Goal: Task Accomplishment & Management: Use online tool/utility

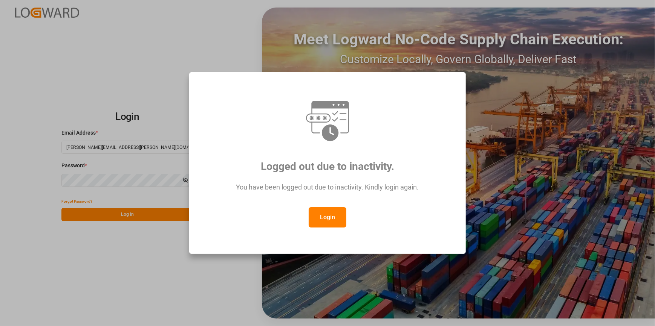
click at [319, 218] on button "Login" at bounding box center [327, 217] width 38 height 20
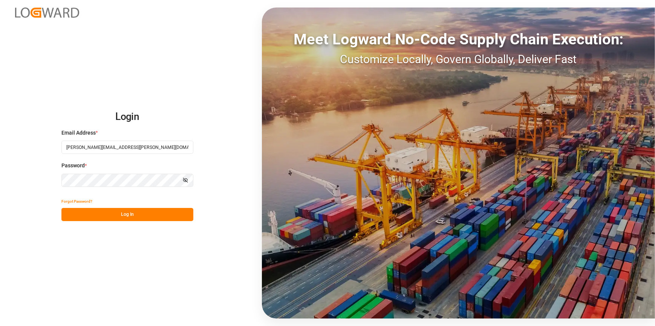
click at [159, 217] on button "Log In" at bounding box center [127, 214] width 132 height 13
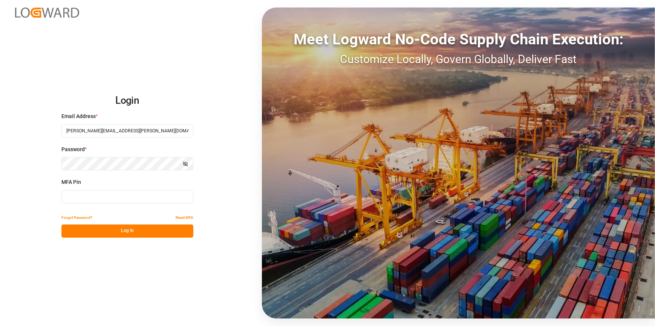
drag, startPoint x: 115, startPoint y: 193, endPoint x: 120, endPoint y: 197, distance: 6.7
click at [115, 194] on input at bounding box center [127, 197] width 132 height 13
click at [143, 200] on input at bounding box center [127, 197] width 132 height 13
type input "445580"
click at [142, 231] on button "Log In" at bounding box center [127, 231] width 132 height 13
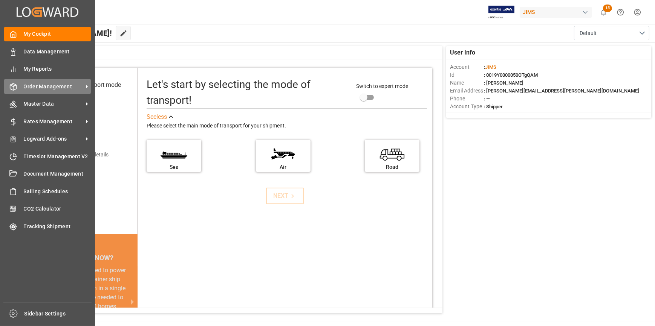
click at [60, 88] on span "Order Management" at bounding box center [54, 87] width 60 height 8
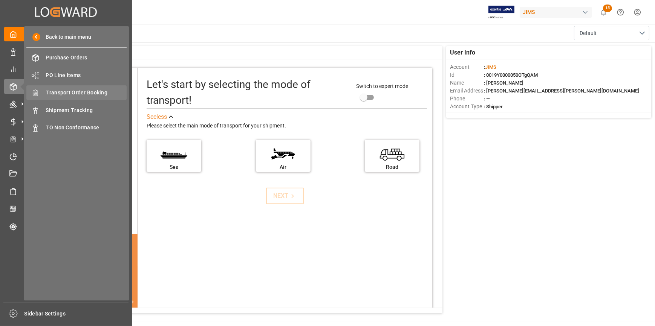
click at [87, 92] on span "Transport Order Booking" at bounding box center [86, 93] width 81 height 8
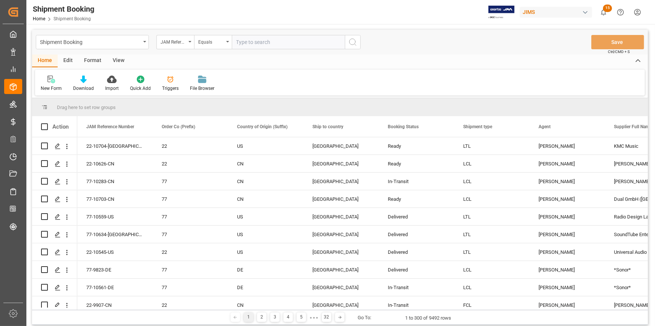
click at [254, 40] on input "text" at bounding box center [288, 42] width 113 height 14
paste input "22-8443-SE"
type input "22-8443-SE"
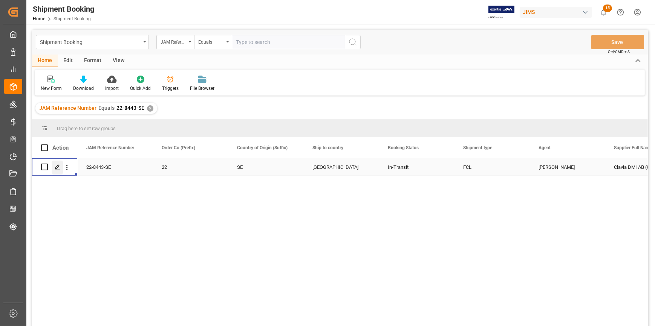
click at [56, 168] on polygon "Press SPACE to select this row." at bounding box center [57, 167] width 4 height 4
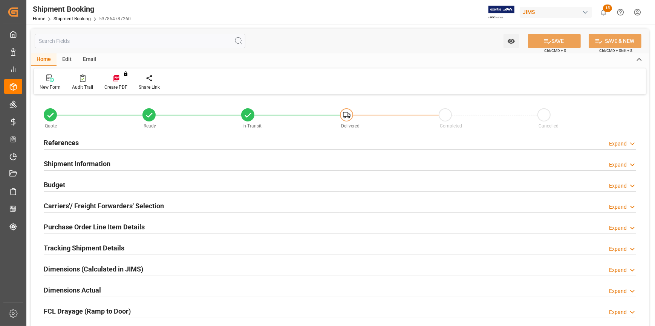
type input "3"
type input "22"
type input "117647.1901"
type input "31025.6095"
type input "20000"
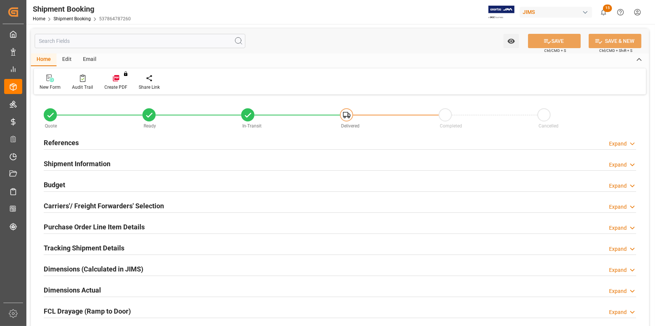
type input "1007308.95"
type input "07-08-2025"
click at [130, 145] on div "References Expand" at bounding box center [340, 142] width 592 height 14
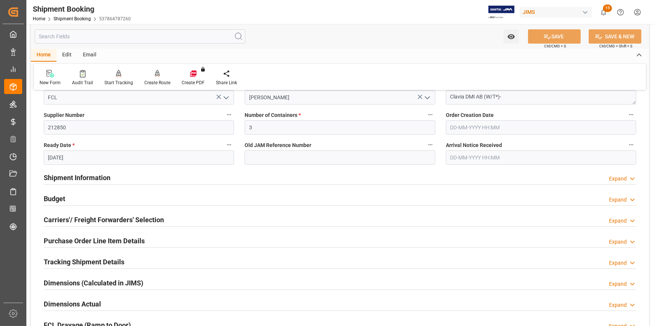
click at [154, 176] on div "Shipment Information Expand" at bounding box center [340, 177] width 592 height 14
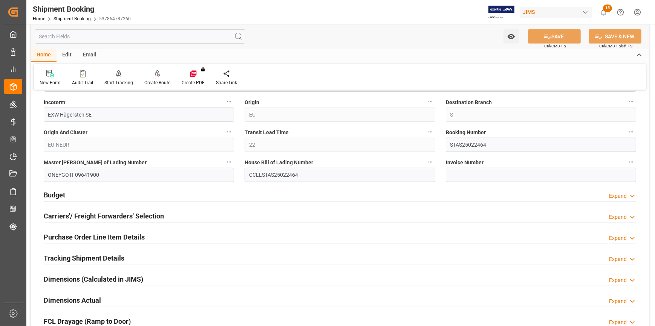
click at [165, 191] on div "Budget Expand" at bounding box center [340, 195] width 592 height 14
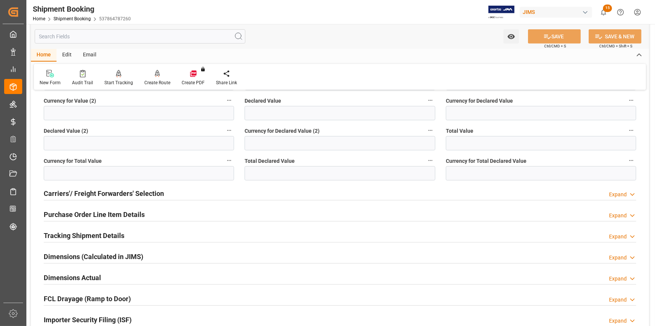
scroll to position [650, 0]
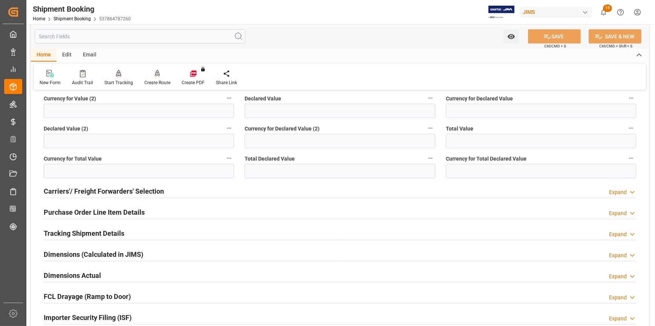
drag, startPoint x: 163, startPoint y: 232, endPoint x: 172, endPoint y: 227, distance: 9.8
click at [163, 232] on div "Tracking Shipment Details Expand" at bounding box center [340, 233] width 592 height 14
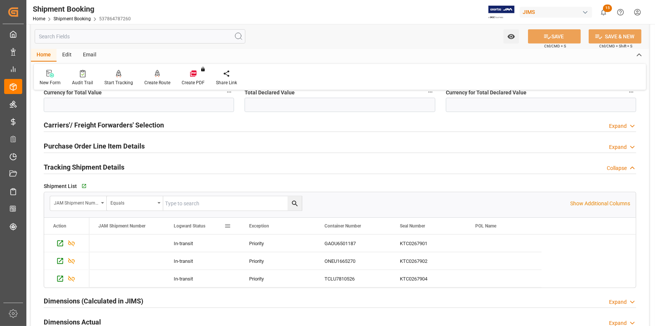
scroll to position [719, 0]
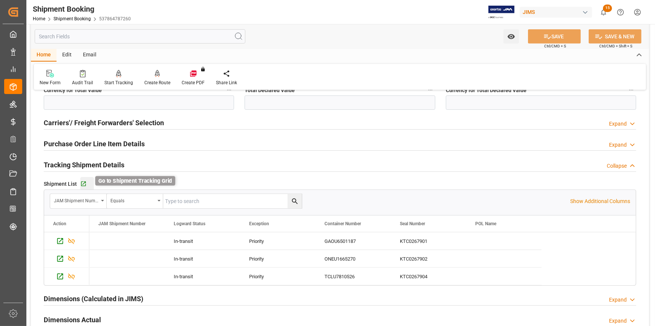
click at [86, 183] on icon "button" at bounding box center [83, 184] width 6 height 6
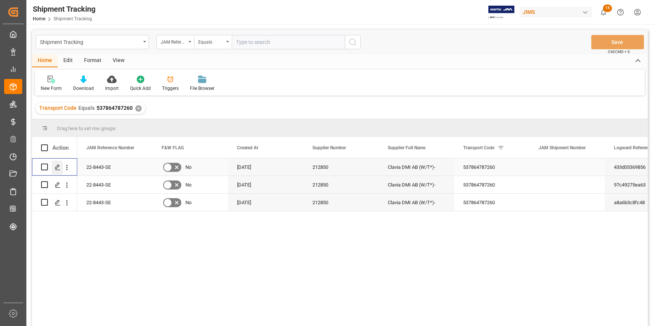
click at [56, 167] on icon "Press SPACE to select this row." at bounding box center [58, 168] width 6 height 6
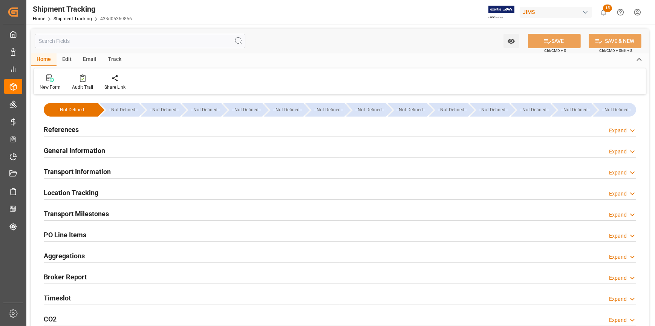
type input "[DATE]"
click at [147, 128] on div "References Expand" at bounding box center [340, 129] width 592 height 14
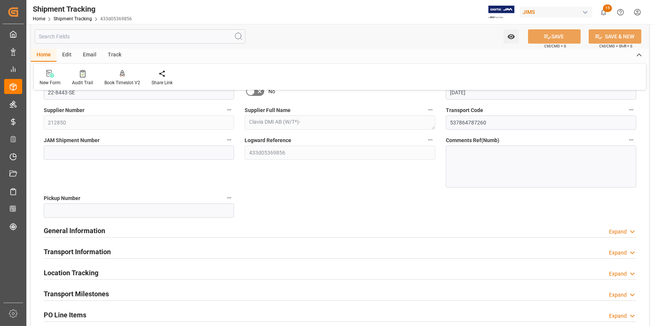
scroll to position [102, 0]
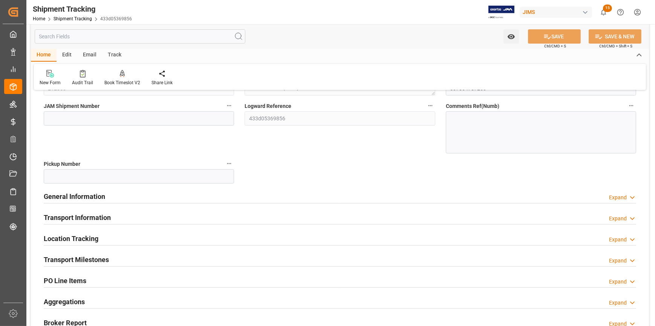
click at [173, 200] on div "General Information Expand" at bounding box center [340, 196] width 592 height 14
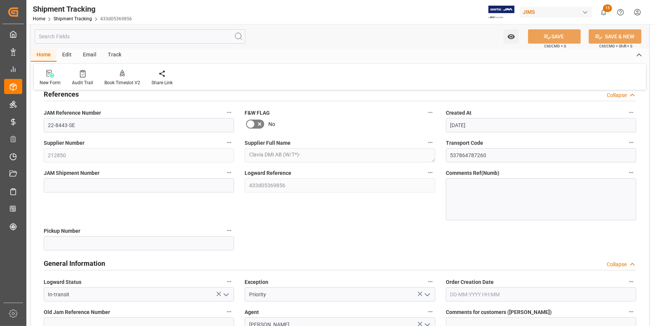
scroll to position [34, 0]
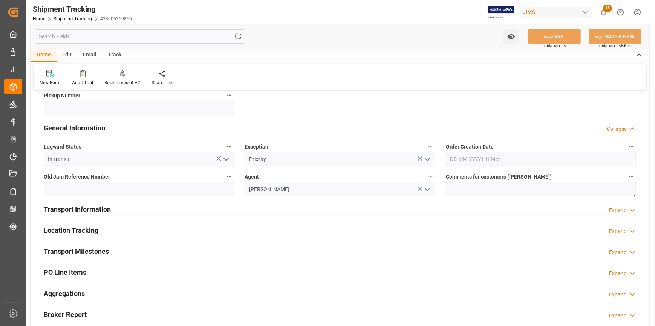
click at [138, 207] on div "Transport Information Expand" at bounding box center [340, 209] width 592 height 14
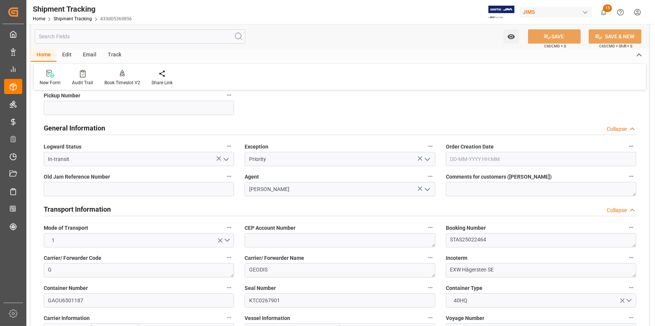
scroll to position [68, 0]
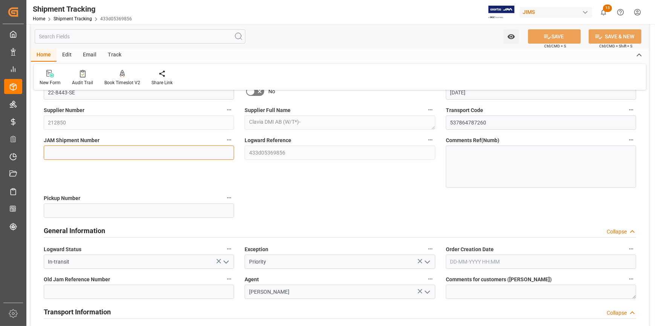
click at [90, 153] on input at bounding box center [139, 153] width 190 height 14
paste input "72698"
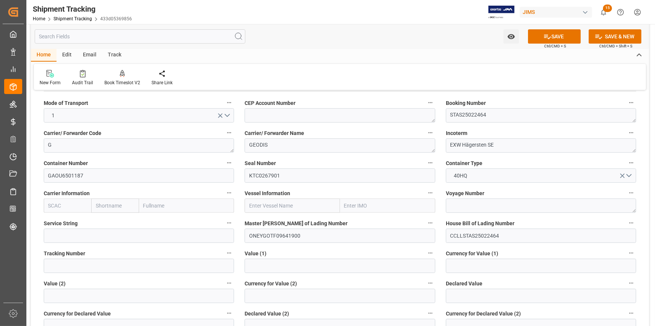
scroll to position [308, 0]
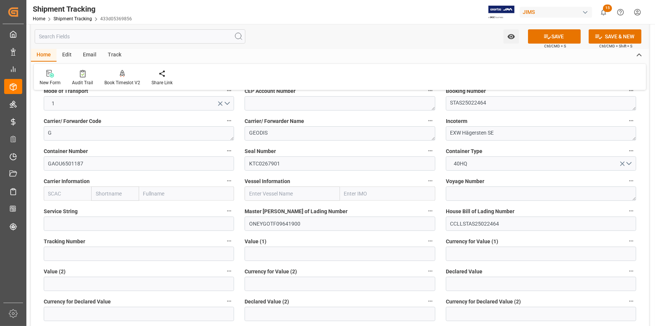
type input "72698"
click at [66, 193] on input "text" at bounding box center [67, 194] width 47 height 14
click at [58, 211] on b "ONEY" at bounding box center [56, 210] width 14 height 6
type input "ONEY"
type input "ONE"
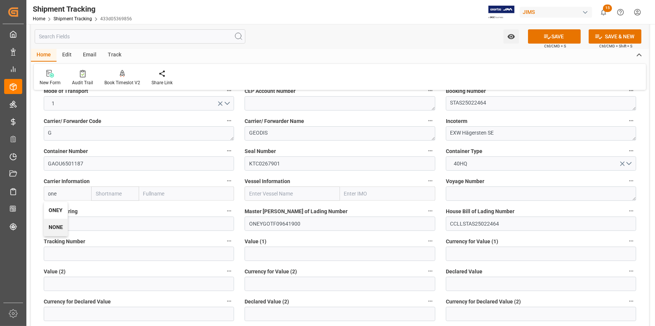
type input "Ocean Network Express"
type input "ONEY"
click at [274, 197] on input "text" at bounding box center [291, 194] width 95 height 14
paste input "ONE TRITON"
type input "ONE TRITON"
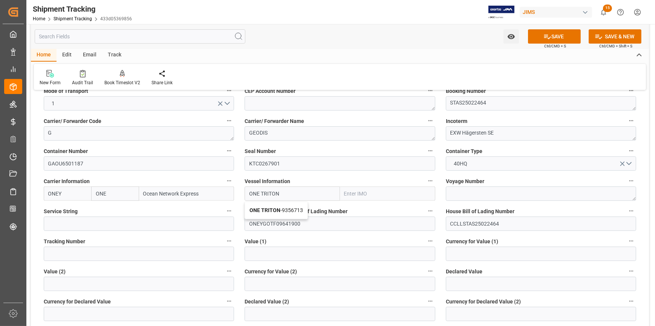
click at [272, 207] on b "ONE TRITON" at bounding box center [264, 210] width 31 height 6
type input "9356713"
type input "ONE TRITON"
click at [482, 192] on textarea at bounding box center [540, 194] width 190 height 14
paste textarea "116W"
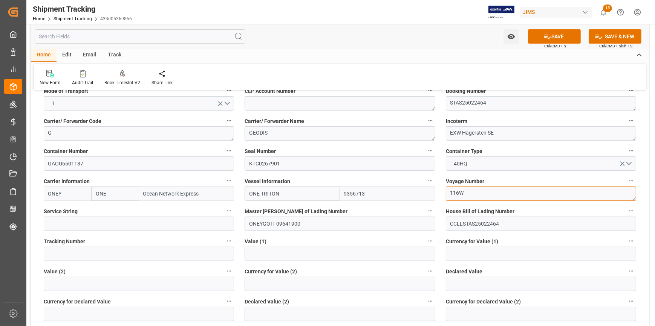
type textarea "116W"
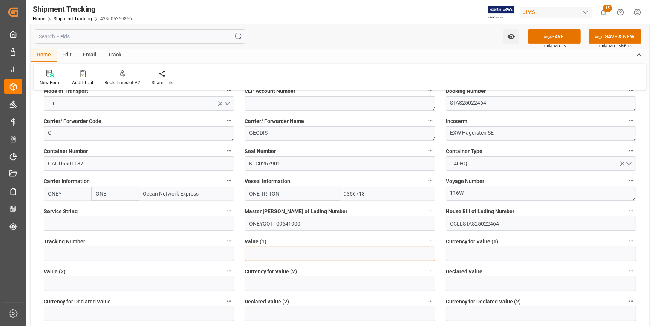
click at [279, 255] on input "text" at bounding box center [339, 254] width 190 height 14
paste input "345390"
type input "345390"
click at [458, 252] on input at bounding box center [540, 254] width 190 height 14
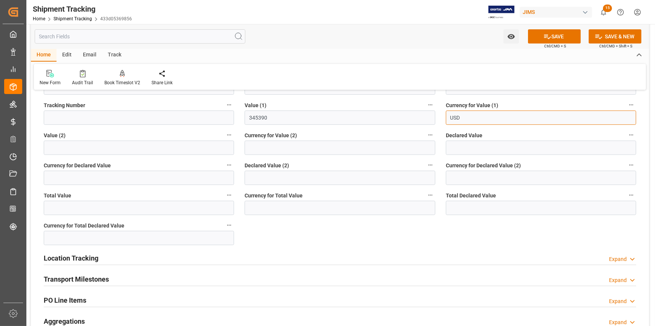
scroll to position [445, 0]
type input "USD"
click at [161, 276] on div "Transport Milestones Expand" at bounding box center [340, 279] width 592 height 14
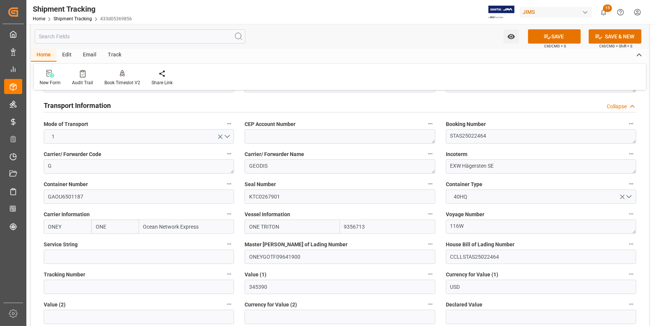
scroll to position [274, 0]
click at [556, 36] on button "SAVE" at bounding box center [554, 36] width 53 height 14
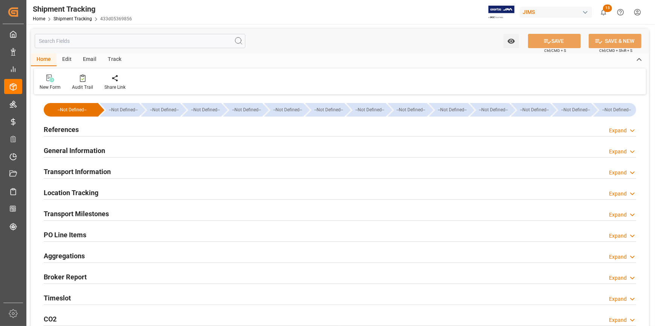
type input "31-03-2025"
click at [117, 130] on div "References Expand" at bounding box center [340, 129] width 592 height 14
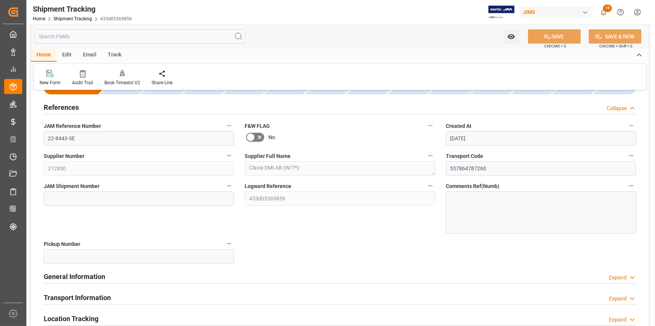
scroll to position [34, 0]
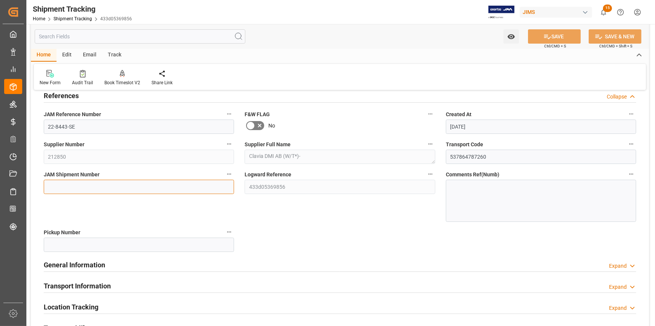
click at [77, 186] on input at bounding box center [139, 187] width 190 height 14
paste input "72698"
type input "72698"
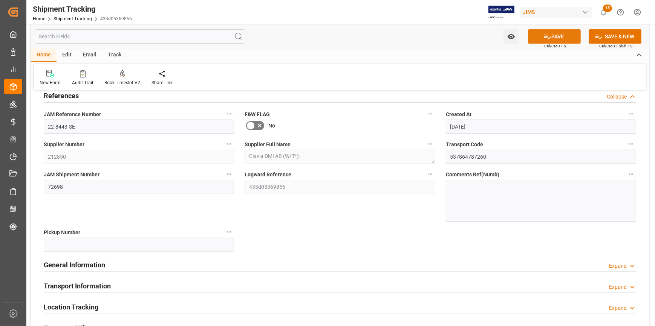
click at [544, 36] on icon at bounding box center [547, 37] width 7 height 5
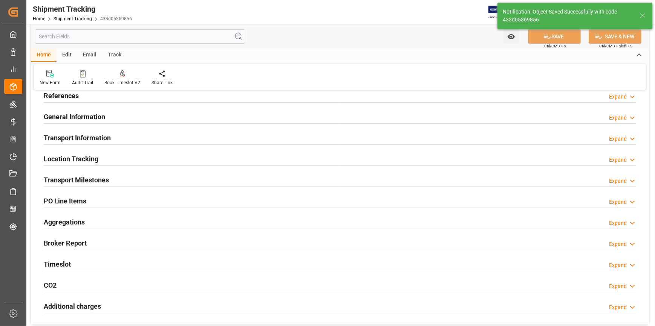
click at [148, 117] on div "General Information Expand" at bounding box center [340, 116] width 592 height 14
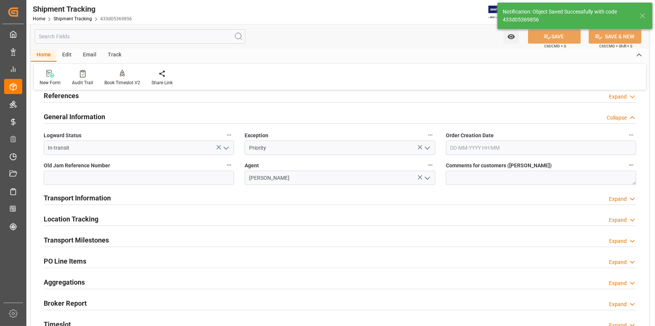
click at [192, 203] on div "Transport Information Expand" at bounding box center [340, 198] width 592 height 14
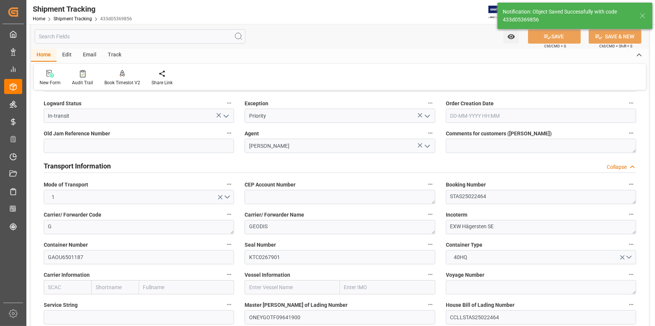
scroll to position [102, 0]
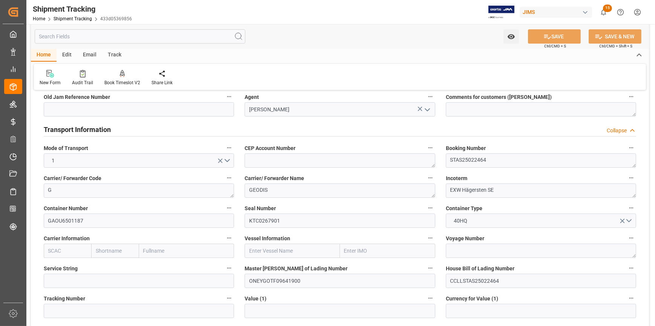
click at [70, 252] on input "text" at bounding box center [67, 251] width 47 height 14
type input "ONEY"
drag, startPoint x: 54, startPoint y: 267, endPoint x: 60, endPoint y: 265, distance: 6.0
click at [54, 267] on b "ONEY" at bounding box center [56, 268] width 14 height 6
type input "ONE"
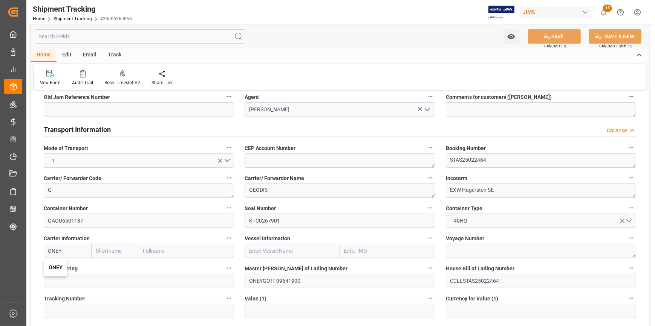
type input "Ocean Network Express"
type input "ONEY"
click at [268, 250] on input "text" at bounding box center [291, 251] width 95 height 14
paste input "ONE TRITON"
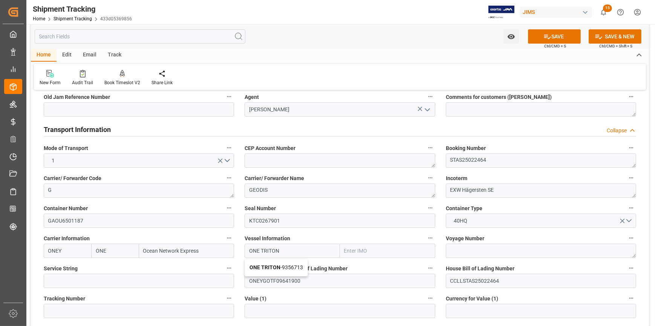
type input "ONE TRITON"
click at [467, 249] on textarea at bounding box center [540, 251] width 190 height 14
paste textarea "116W"
type textarea "116W"
click at [560, 35] on button "SAVE" at bounding box center [554, 36] width 53 height 14
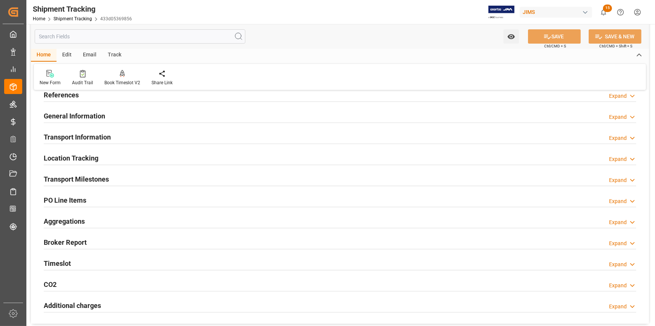
scroll to position [34, 0]
click at [128, 131] on div "Transport Information Expand" at bounding box center [340, 137] width 592 height 14
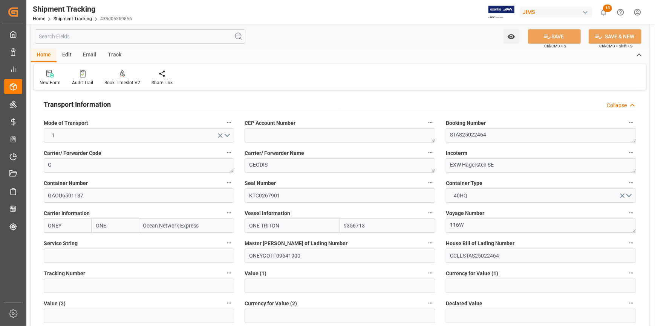
scroll to position [137, 0]
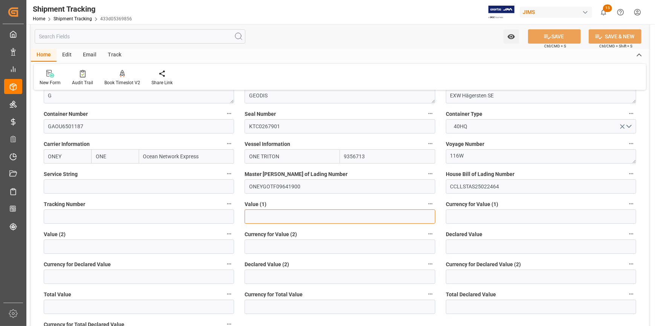
click at [255, 215] on input "text" at bounding box center [339, 217] width 190 height 14
paste input "345390"
type input "345390"
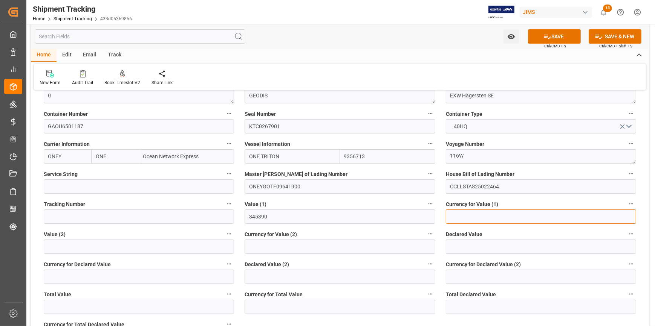
click at [455, 215] on input at bounding box center [540, 217] width 190 height 14
type input "USD"
click at [552, 36] on button "SAVE" at bounding box center [554, 36] width 53 height 14
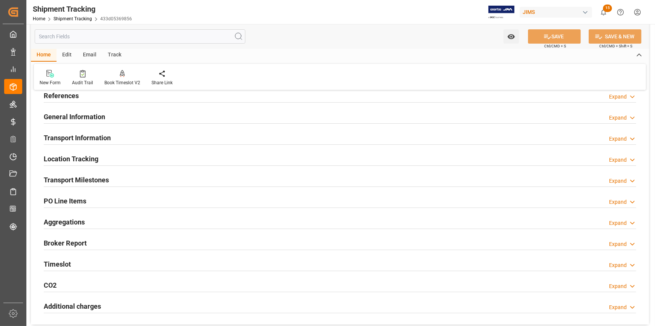
scroll to position [0, 0]
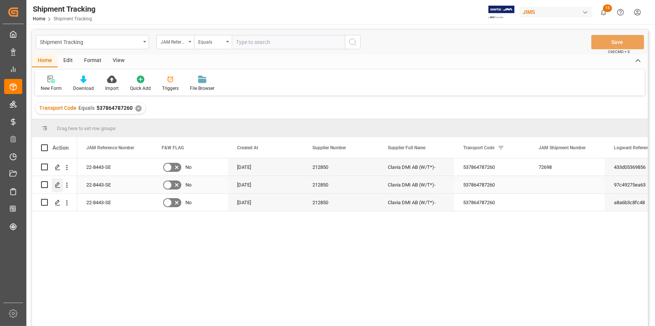
click at [58, 185] on icon "Press SPACE to select this row." at bounding box center [58, 185] width 6 height 6
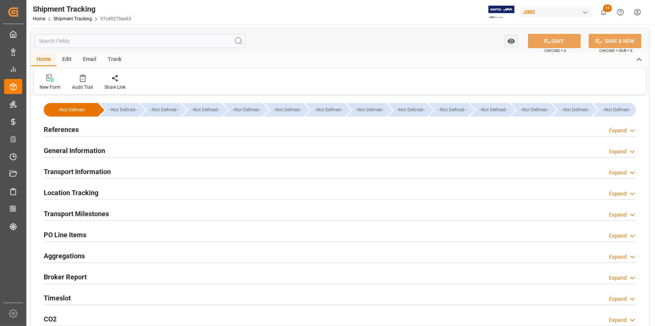
type input "[DATE]"
click at [114, 126] on div "References Expand" at bounding box center [340, 129] width 592 height 14
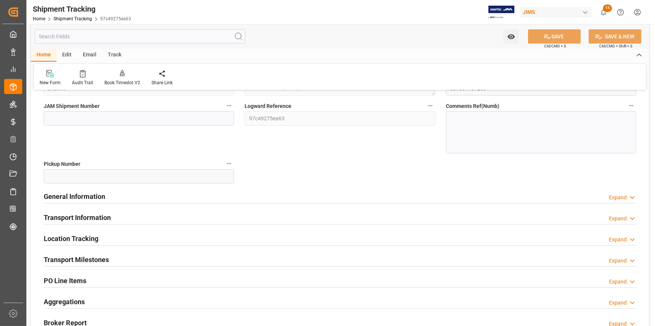
click at [163, 200] on div "General Information Expand" at bounding box center [340, 196] width 592 height 14
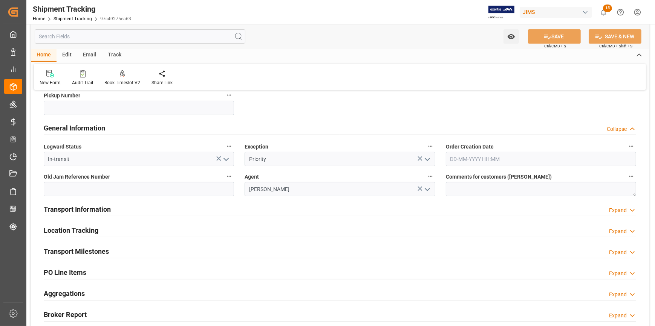
scroll to position [205, 0]
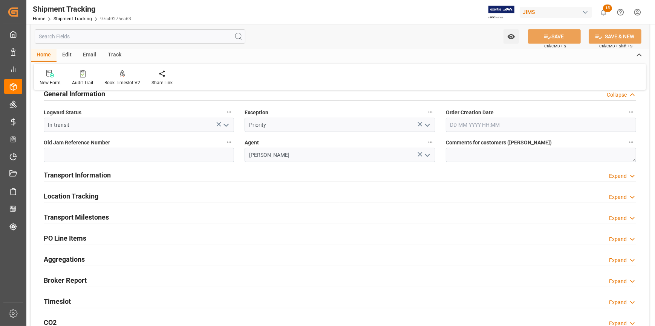
click at [127, 174] on div "Transport Information Expand" at bounding box center [340, 175] width 592 height 14
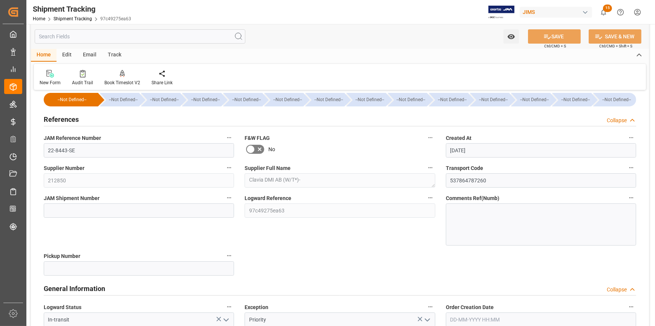
scroll to position [0, 0]
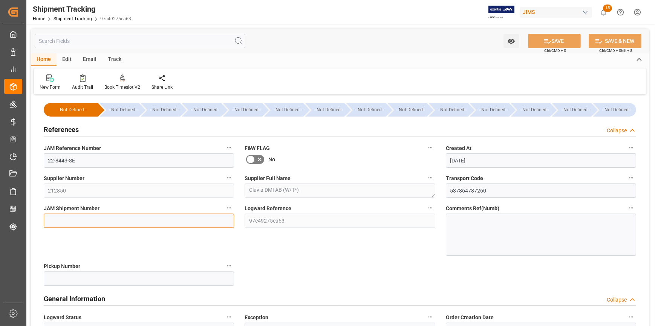
drag, startPoint x: 85, startPoint y: 221, endPoint x: 90, endPoint y: 222, distance: 4.6
click at [85, 221] on input at bounding box center [139, 221] width 190 height 14
paste input "72694"
type input "72694"
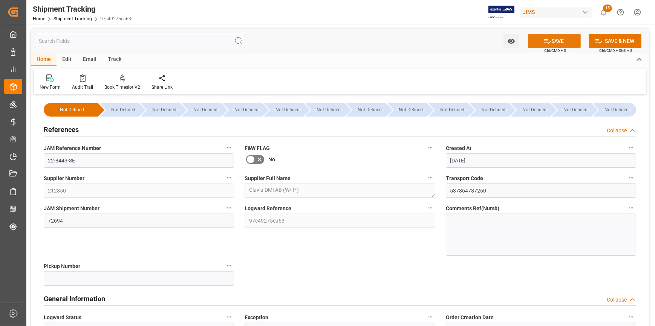
click at [550, 38] on button "SAVE" at bounding box center [554, 41] width 53 height 14
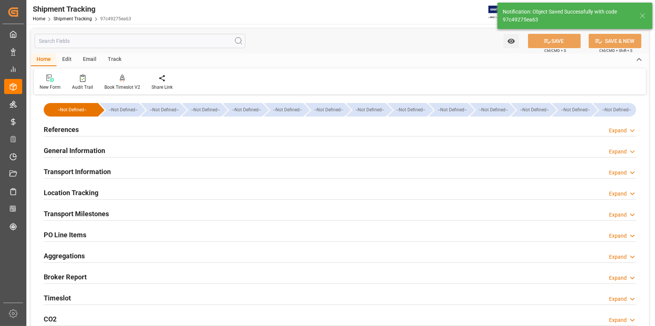
click at [173, 151] on div "General Information Expand" at bounding box center [340, 150] width 592 height 14
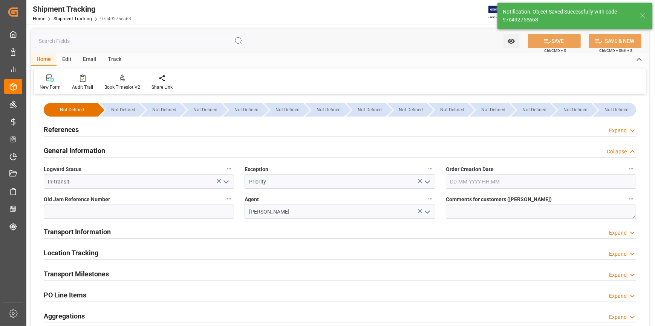
scroll to position [68, 0]
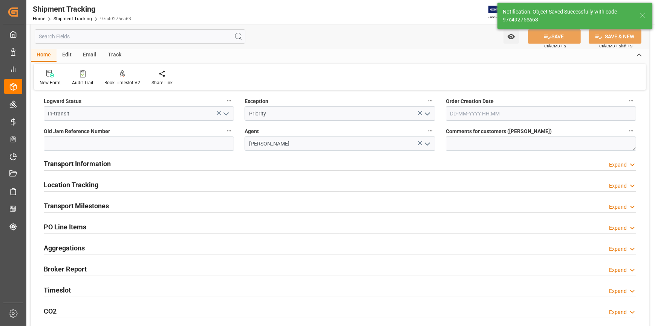
click at [171, 168] on div "Transport Information Expand" at bounding box center [340, 163] width 592 height 14
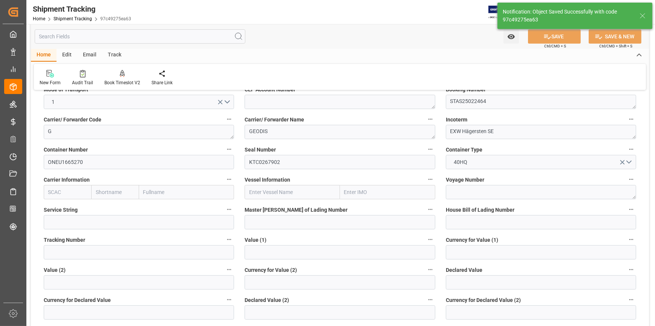
scroll to position [171, 0]
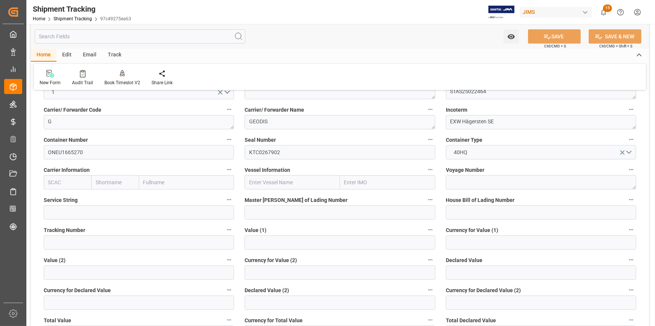
click at [61, 184] on input "text" at bounding box center [67, 182] width 47 height 14
type input "ONEY"
click at [55, 197] on b "ONEY" at bounding box center [56, 199] width 14 height 6
type input "ONE"
type input "Ocean Network Express"
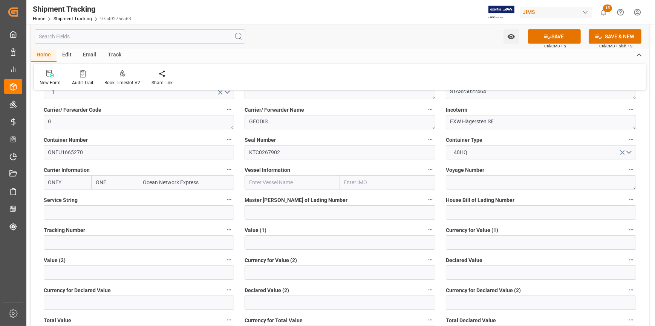
type input "ONEY"
click at [256, 182] on input "text" at bounding box center [291, 182] width 95 height 14
paste input "ONE TRITON"
type input "ONE TRITON"
click at [278, 198] on b "ONE TRITON" at bounding box center [264, 199] width 31 height 6
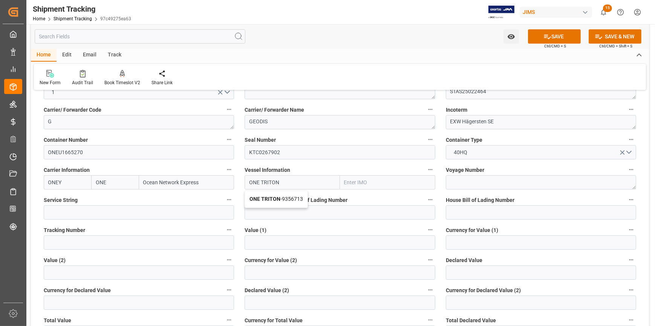
type input "9356713"
type input "ONE TRITON"
click at [459, 180] on textarea at bounding box center [540, 182] width 190 height 14
paste textarea "116W"
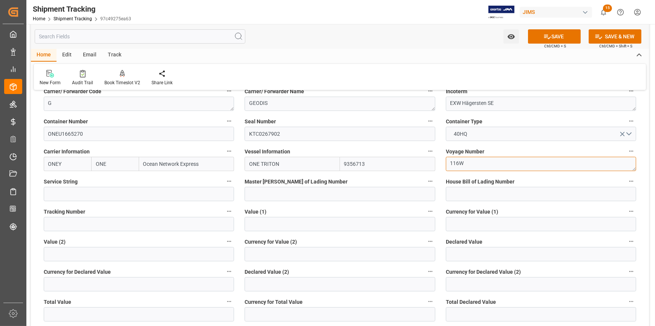
scroll to position [205, 0]
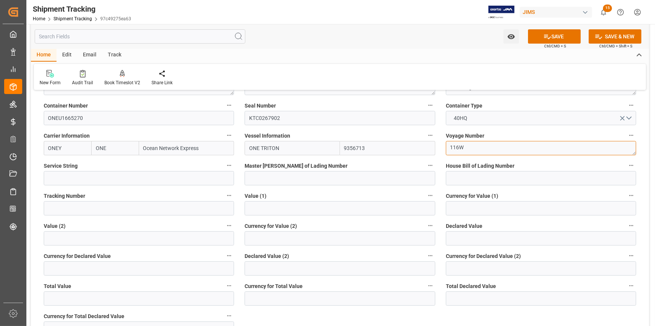
type textarea "116W"
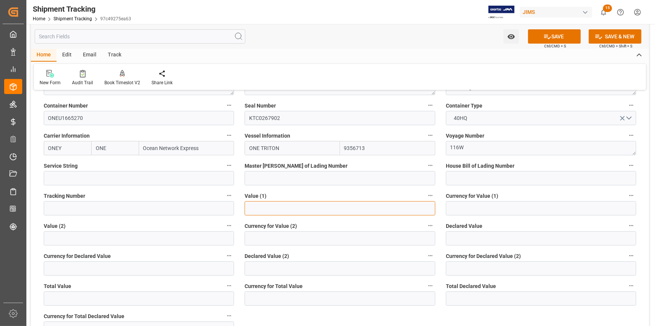
click at [279, 206] on input "text" at bounding box center [339, 208] width 190 height 14
paste input "368939.35"
type input "368939.35"
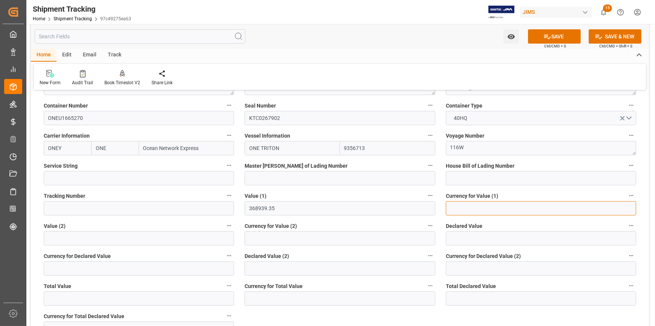
click at [457, 209] on input at bounding box center [540, 208] width 190 height 14
type input "USD"
click at [560, 35] on button "SAVE" at bounding box center [554, 36] width 53 height 14
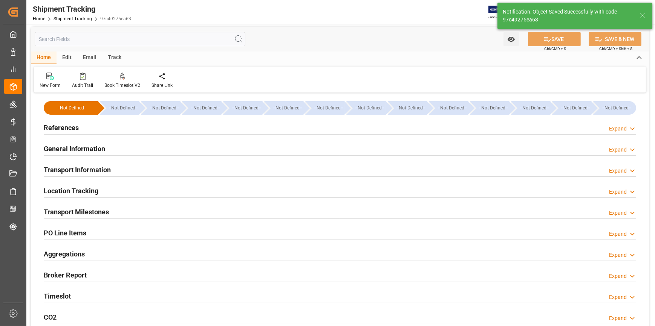
scroll to position [0, 0]
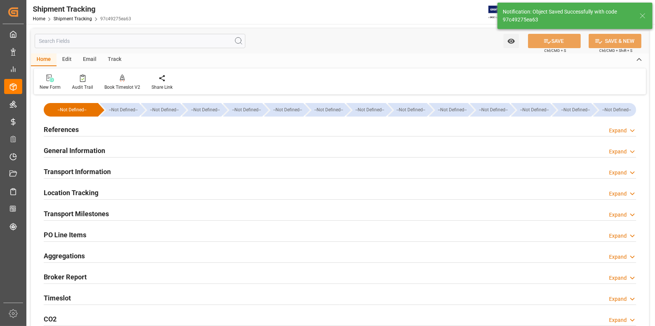
click at [136, 133] on div "References Expand" at bounding box center [340, 129] width 592 height 14
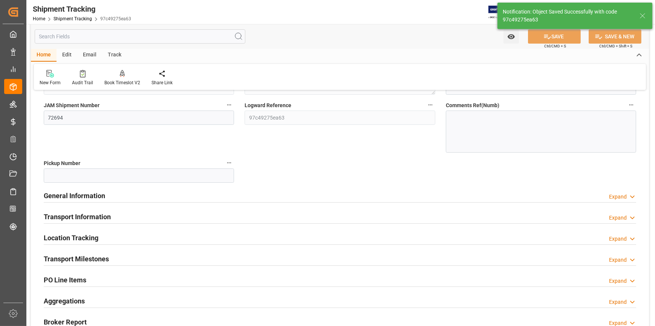
scroll to position [137, 0]
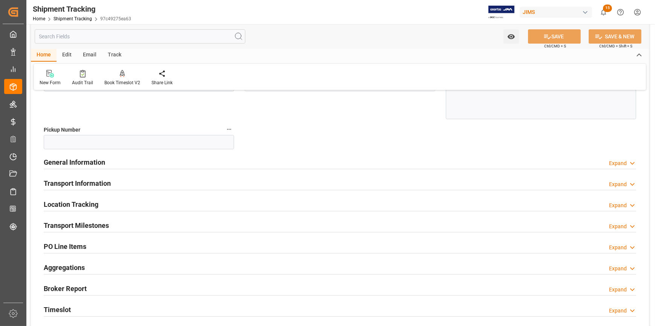
click at [159, 162] on div "General Information Expand" at bounding box center [340, 162] width 592 height 14
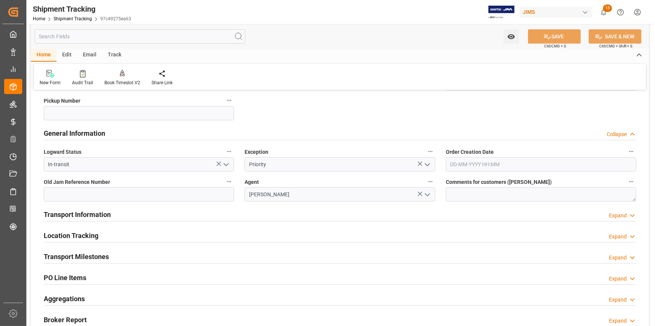
scroll to position [240, 0]
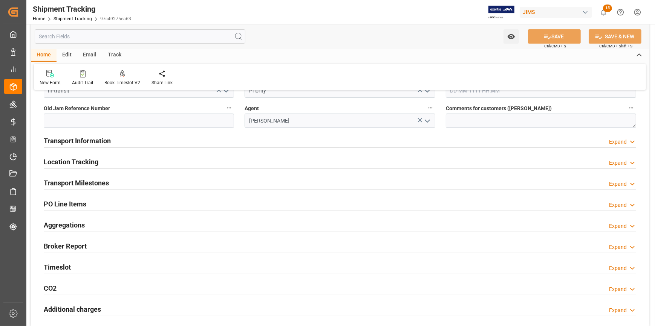
click at [143, 143] on div "Transport Information Expand" at bounding box center [340, 140] width 592 height 14
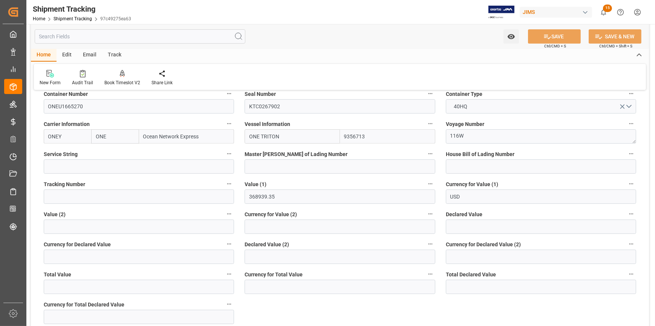
scroll to position [377, 0]
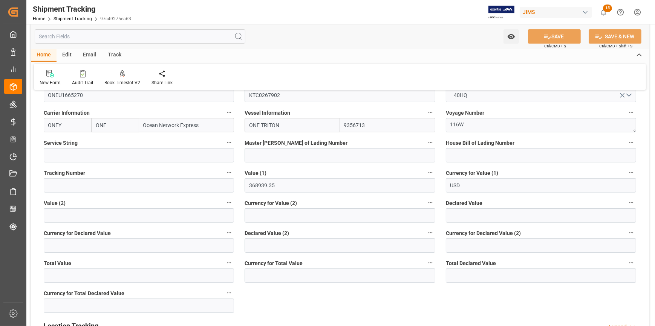
click at [457, 162] on div "House Bill of Lading Number" at bounding box center [540, 150] width 201 height 30
click at [456, 156] on input at bounding box center [540, 155] width 190 height 14
paste input "STAS25022464"
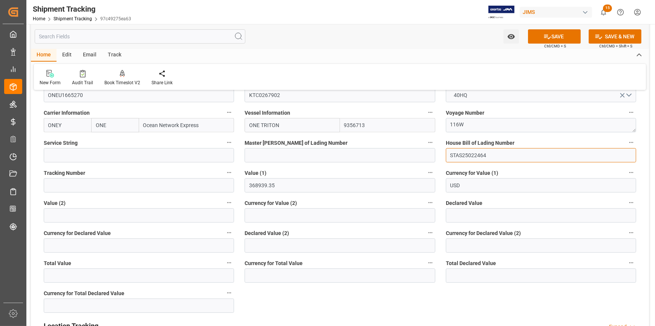
type input "STAS25022464"
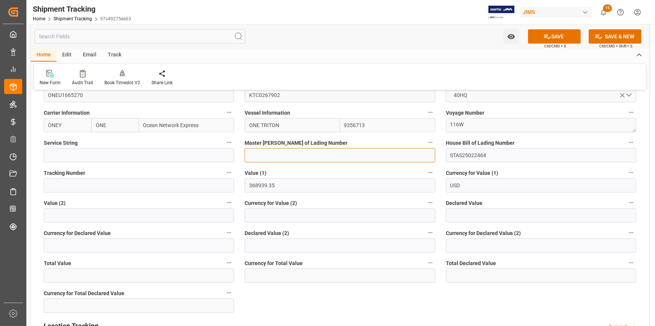
click at [266, 157] on input at bounding box center [339, 155] width 190 height 14
paste input "CCLLSTAS25022464"
type input "CCLLSTAS25022464"
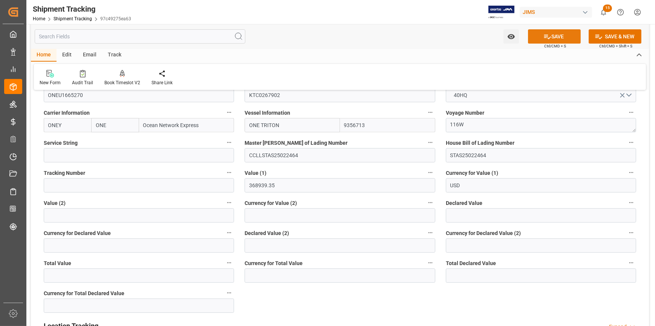
click at [554, 35] on button "SAVE" at bounding box center [554, 36] width 53 height 14
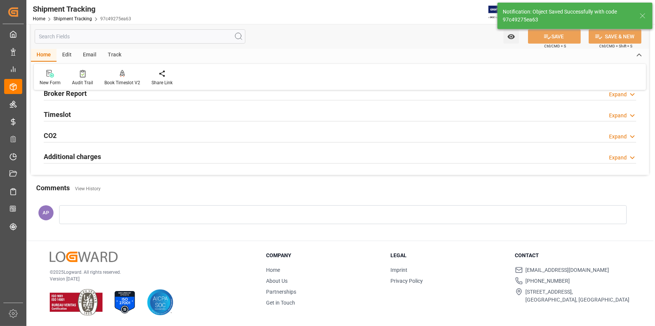
scroll to position [0, 0]
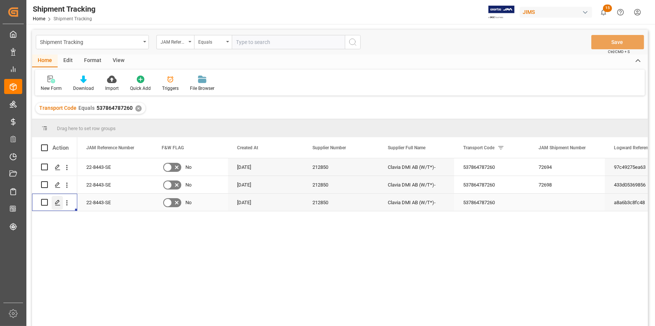
click at [55, 201] on icon "Press SPACE to select this row." at bounding box center [58, 203] width 6 height 6
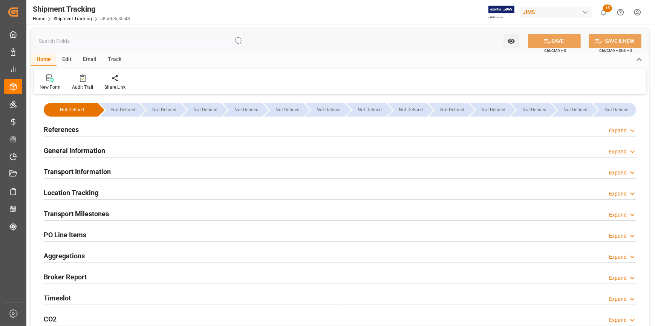
type input "[DATE]"
click at [122, 128] on div "References Expand" at bounding box center [340, 129] width 592 height 14
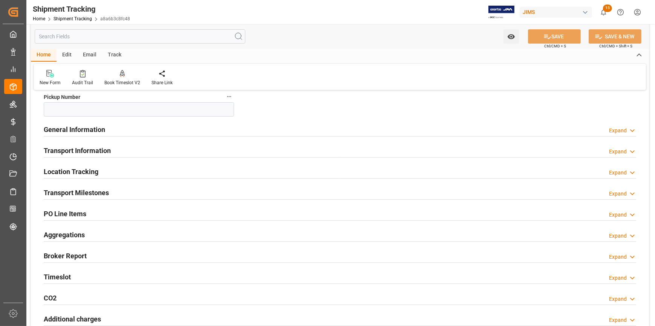
scroll to position [171, 0]
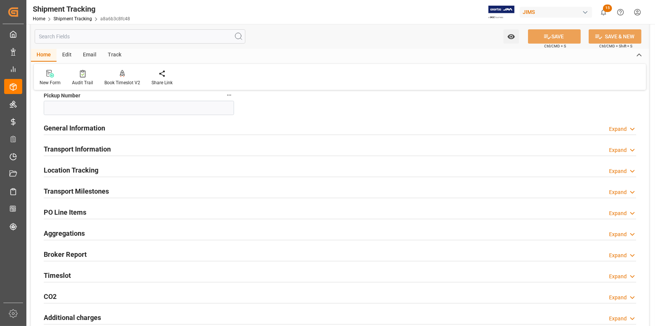
click at [137, 128] on div "General Information Expand" at bounding box center [340, 128] width 592 height 14
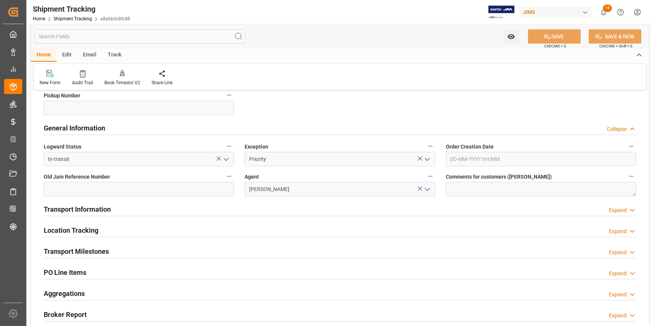
drag, startPoint x: 155, startPoint y: 209, endPoint x: 178, endPoint y: 220, distance: 25.1
click at [156, 209] on div "Transport Information Expand" at bounding box center [340, 209] width 592 height 14
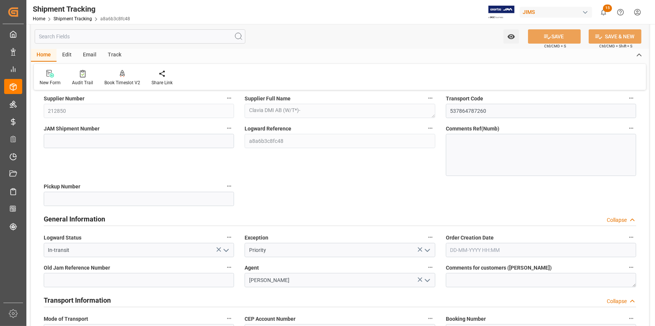
scroll to position [68, 0]
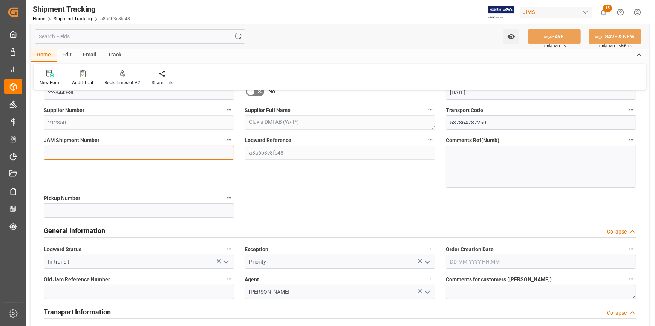
click at [90, 156] on input at bounding box center [139, 153] width 190 height 14
paste input "72697"
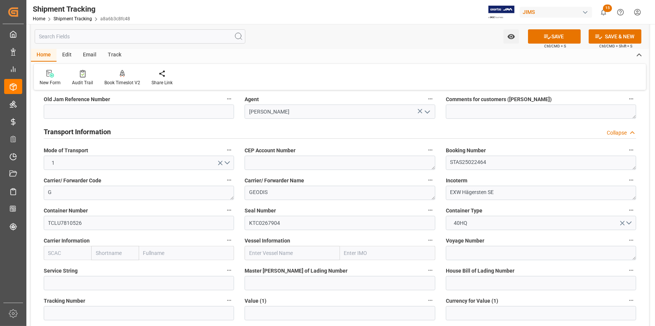
scroll to position [274, 0]
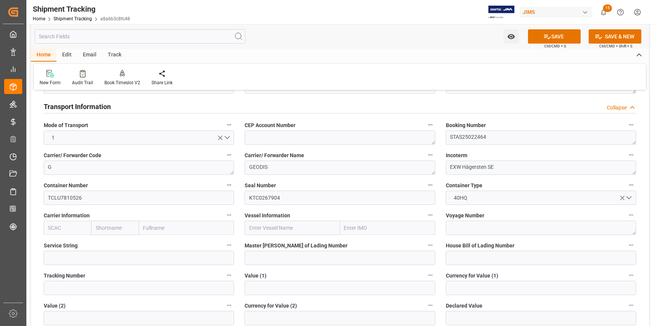
type input "72697"
drag, startPoint x: 67, startPoint y: 226, endPoint x: 75, endPoint y: 227, distance: 7.6
click at [68, 226] on input "text" at bounding box center [67, 228] width 47 height 14
type input "ONEY"
click at [57, 244] on b "ONEY" at bounding box center [56, 245] width 14 height 6
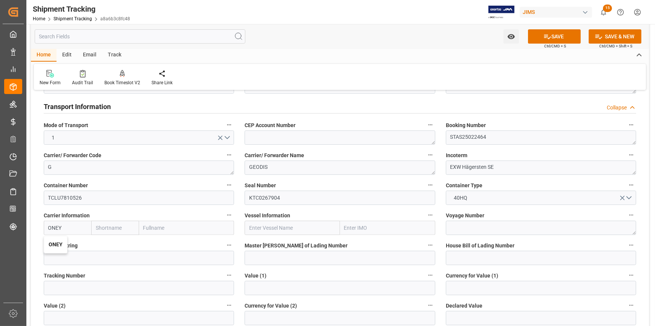
type input "ONE"
type input "Ocean Network Express"
type input "ONEY"
click at [272, 230] on input "text" at bounding box center [291, 228] width 95 height 14
paste input "ONE TRITON"
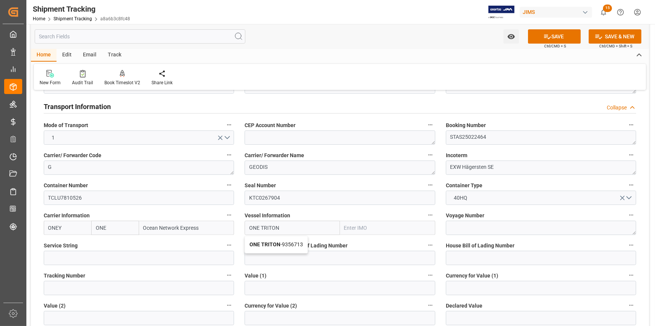
type input "ONE TRITON"
click at [462, 222] on textarea at bounding box center [540, 228] width 190 height 14
paste textarea "116W"
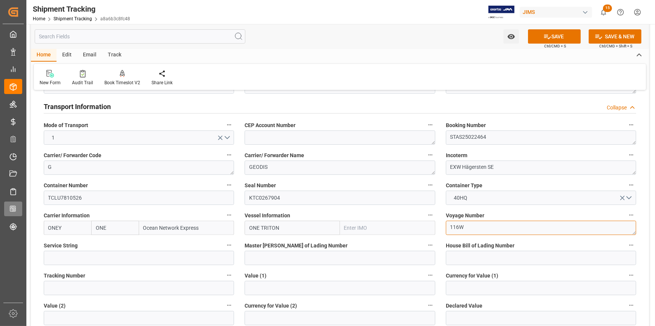
type textarea "116W"
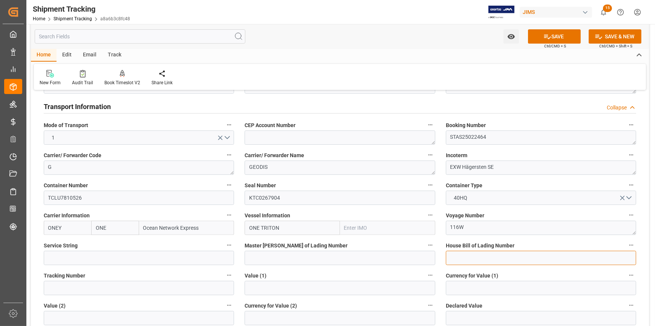
click at [456, 260] on input at bounding box center [540, 258] width 190 height 14
paste input "ONEYGOTF09641900"
type input "ONEYGOTF09641900"
click at [287, 258] on input at bounding box center [339, 258] width 190 height 14
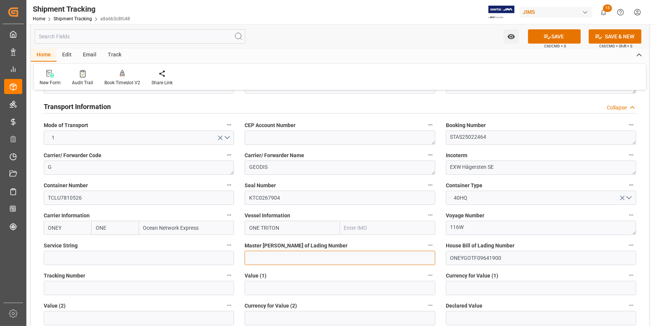
paste input "CCLLSTAS25022464"
type input "CCLLSTAS25022464"
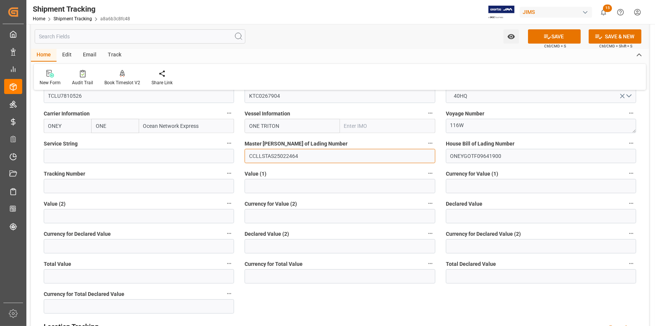
scroll to position [377, 0]
click at [304, 186] on input "text" at bounding box center [339, 186] width 190 height 14
paste input "292395"
type input "292395"
click at [448, 186] on input at bounding box center [540, 186] width 190 height 14
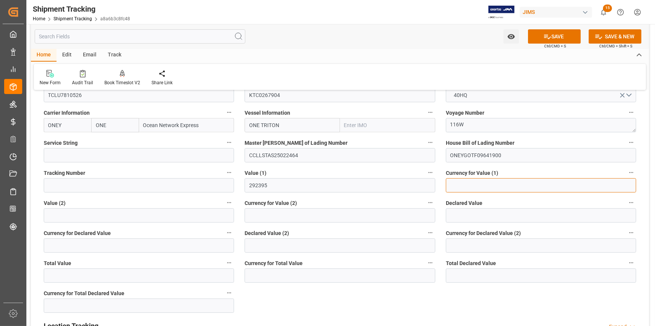
type input "u"
type input "USD"
click at [551, 36] on button "SAVE" at bounding box center [554, 36] width 53 height 14
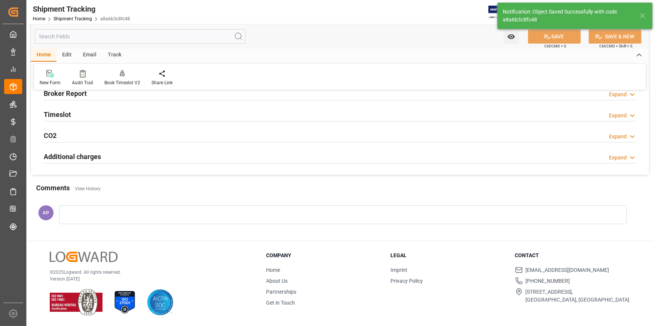
scroll to position [0, 0]
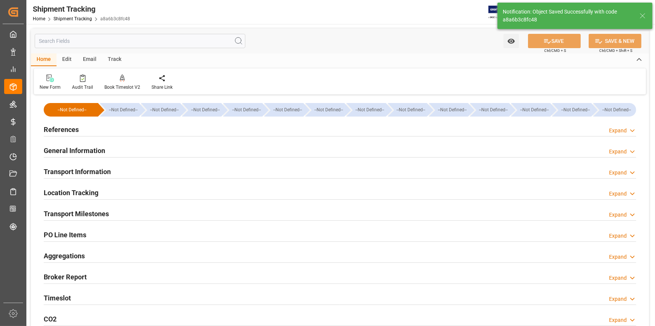
click at [146, 132] on div "References Expand" at bounding box center [340, 129] width 592 height 14
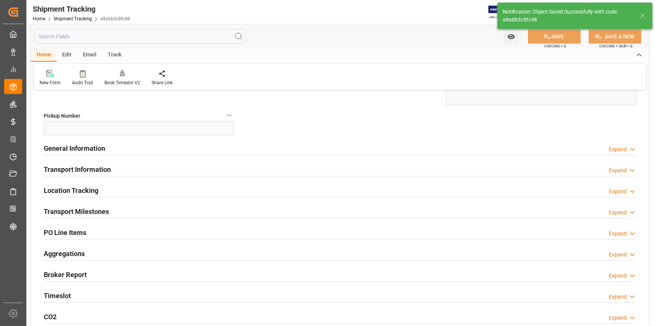
scroll to position [171, 0]
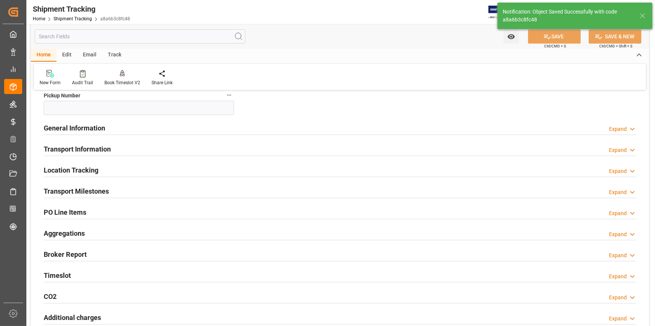
click at [141, 128] on div "General Information Expand" at bounding box center [340, 128] width 592 height 14
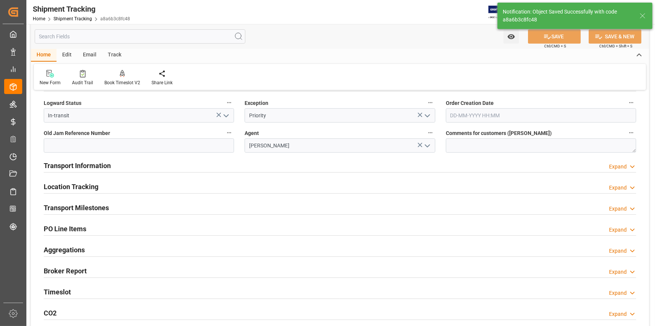
scroll to position [274, 0]
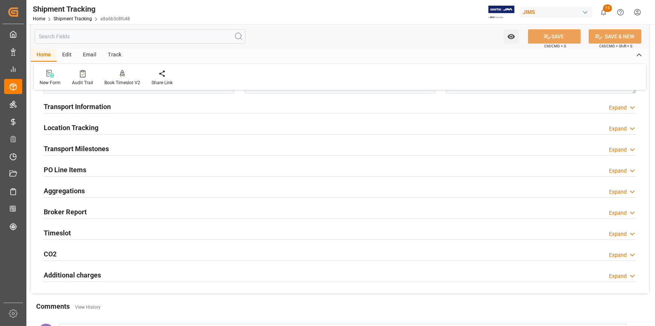
click at [133, 105] on div "Transport Information Expand" at bounding box center [340, 106] width 592 height 14
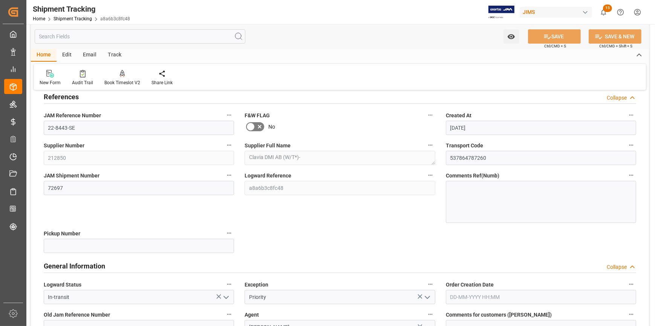
scroll to position [0, 0]
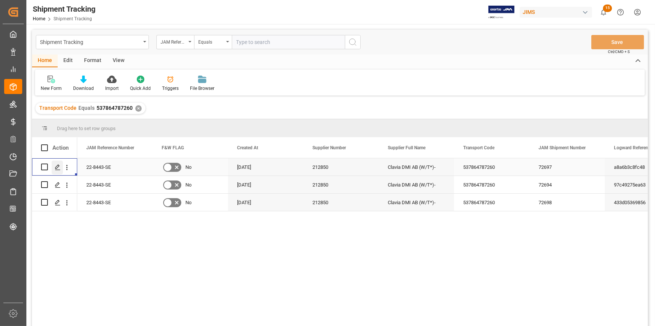
click at [60, 166] on div "Press SPACE to select this row." at bounding box center [57, 168] width 11 height 14
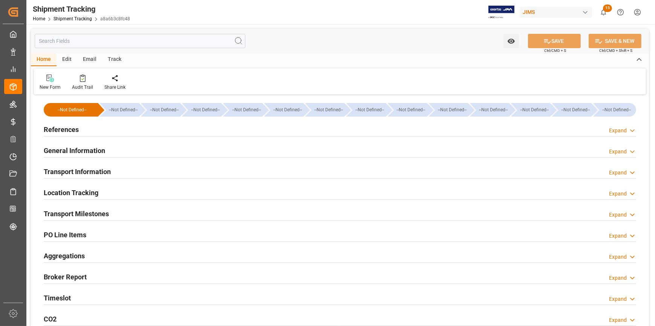
type input "ONE"
type input "Ocean Network Express"
type input "9356713"
type input "292395"
type input "[DATE]"
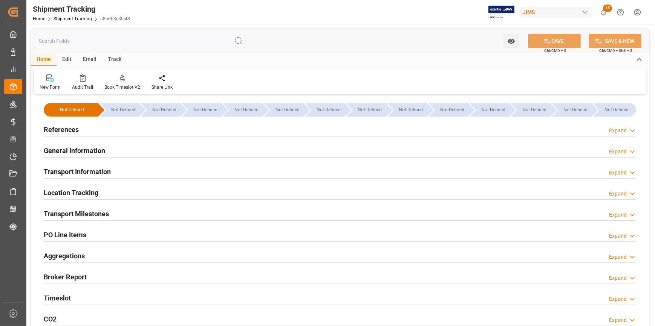
click at [121, 129] on div "References Expand" at bounding box center [340, 129] width 592 height 14
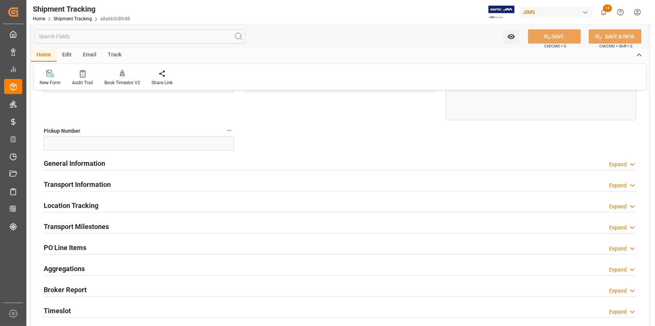
scroll to position [171, 0]
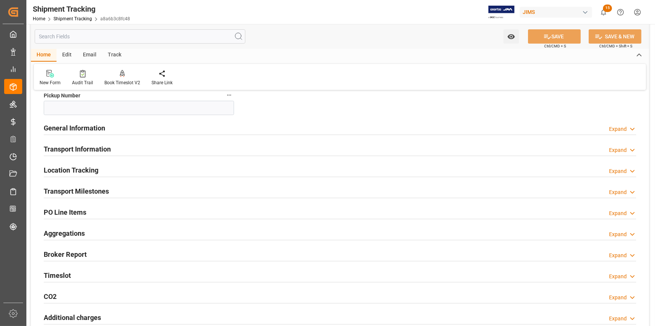
click at [150, 144] on div "Transport Information Expand" at bounding box center [340, 149] width 592 height 14
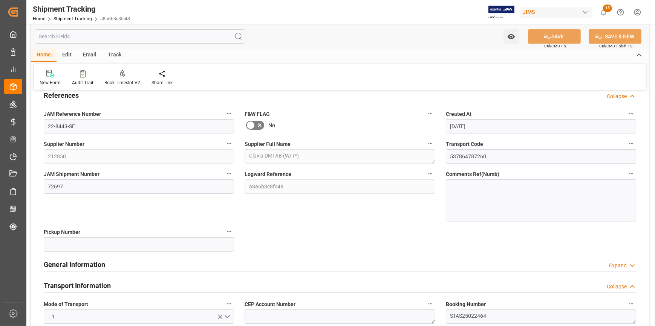
scroll to position [0, 0]
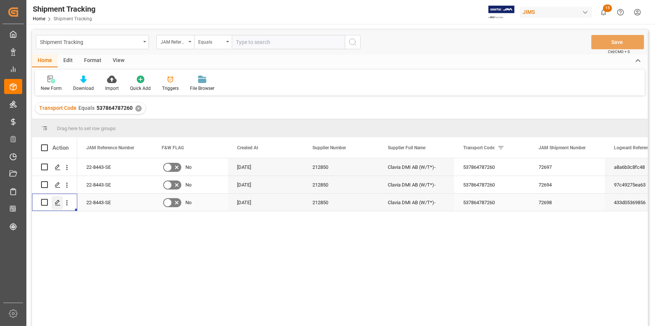
click at [56, 204] on polygon "Press SPACE to select this row." at bounding box center [57, 202] width 4 height 4
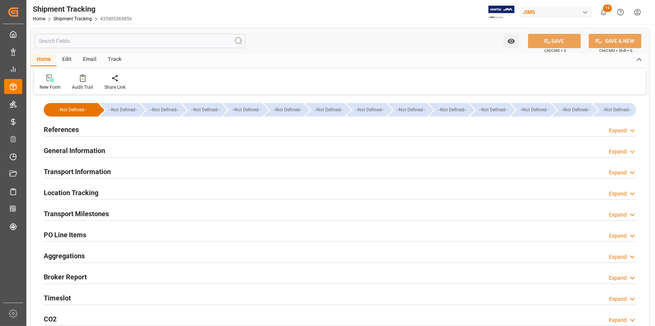
type input "ONE"
type input "Ocean Network Express"
type input "9356713"
type input "345390"
click at [133, 171] on div "Transport Information Expand" at bounding box center [340, 171] width 592 height 14
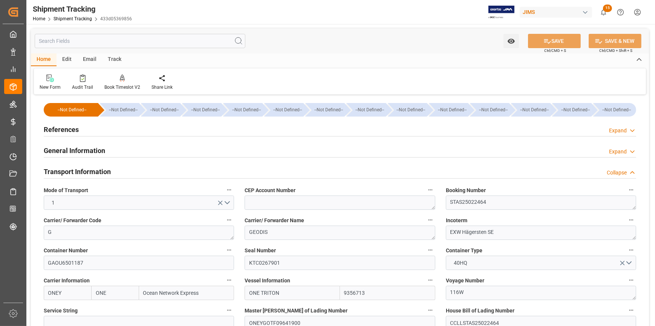
click at [104, 130] on div "References Expand" at bounding box center [340, 129] width 592 height 14
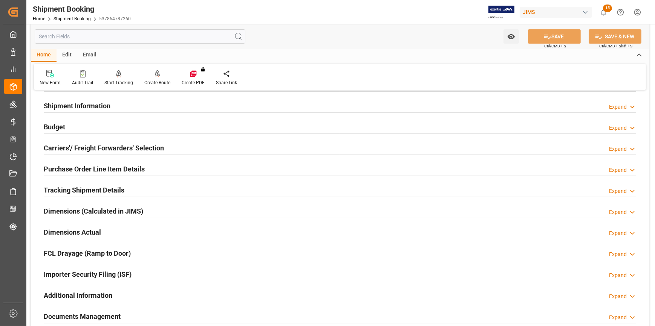
scroll to position [102, 0]
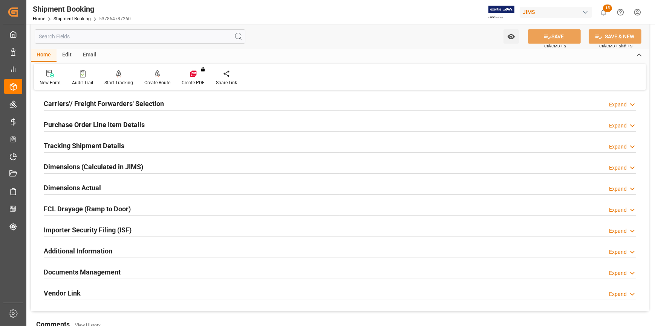
drag, startPoint x: 150, startPoint y: 248, endPoint x: 156, endPoint y: 249, distance: 6.0
click at [150, 249] on div "Additional Information Expand" at bounding box center [340, 251] width 592 height 14
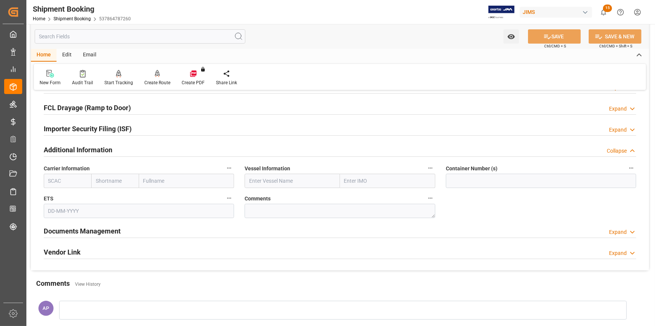
scroll to position [205, 0]
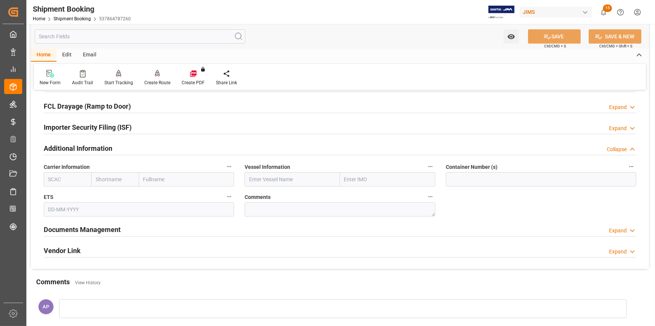
click at [136, 230] on div "Documents Management Expand" at bounding box center [340, 229] width 592 height 14
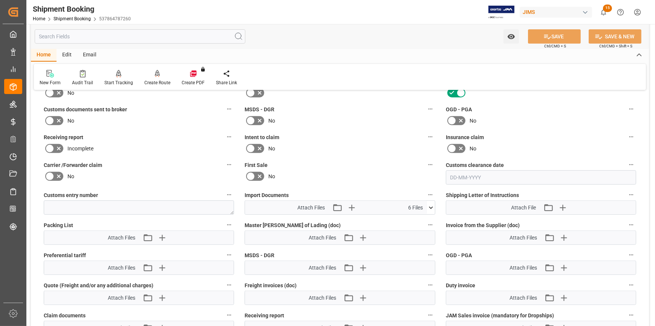
scroll to position [377, 0]
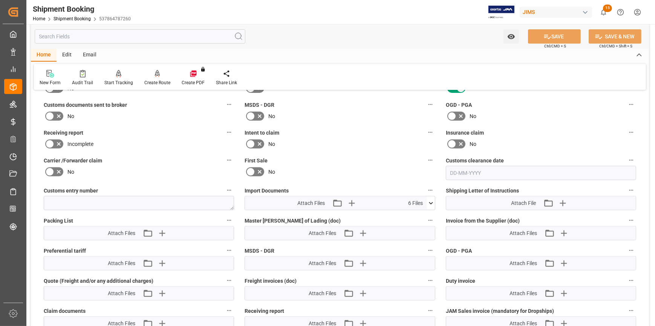
click at [429, 200] on icon at bounding box center [431, 204] width 8 height 8
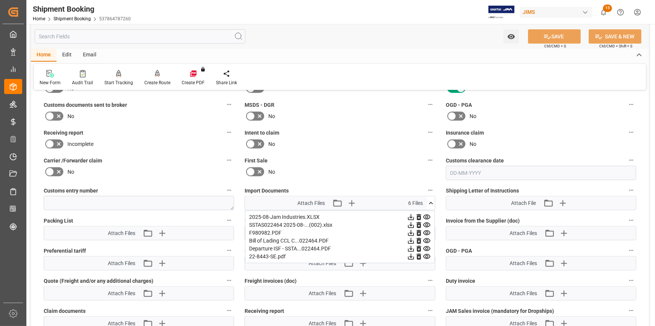
click at [432, 201] on icon at bounding box center [431, 204] width 8 height 8
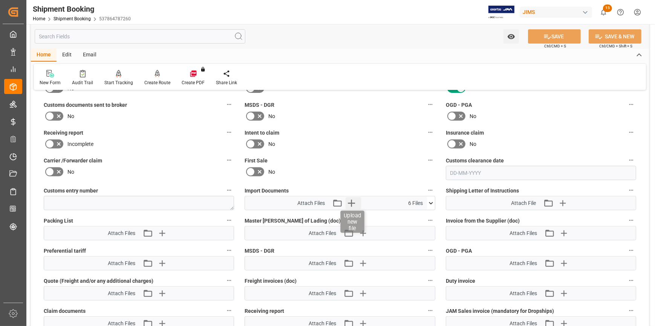
click at [354, 202] on icon "button" at bounding box center [351, 203] width 7 height 7
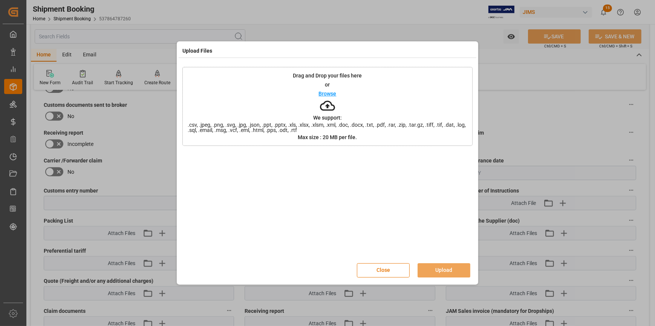
click at [328, 93] on p "Browse" at bounding box center [328, 93] width 18 height 5
click at [446, 268] on button "Upload" at bounding box center [443, 271] width 53 height 14
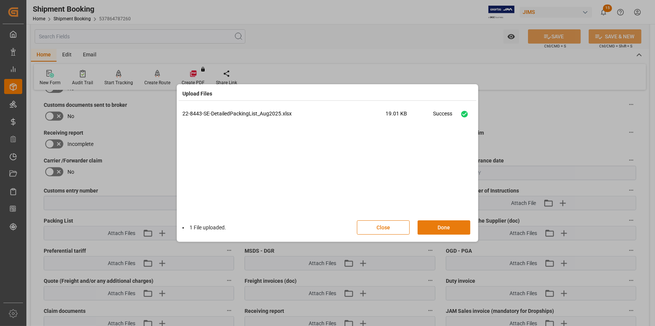
click at [443, 226] on button "Done" at bounding box center [443, 228] width 53 height 14
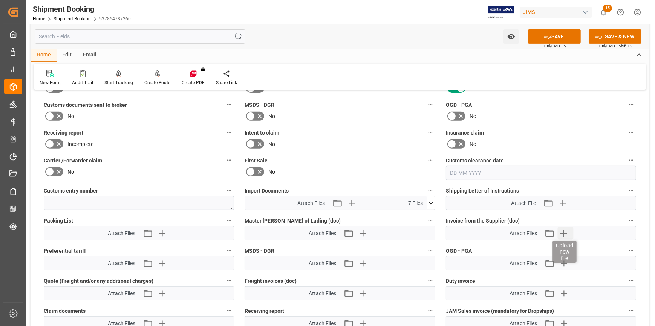
click at [563, 232] on icon "button" at bounding box center [563, 233] width 12 height 12
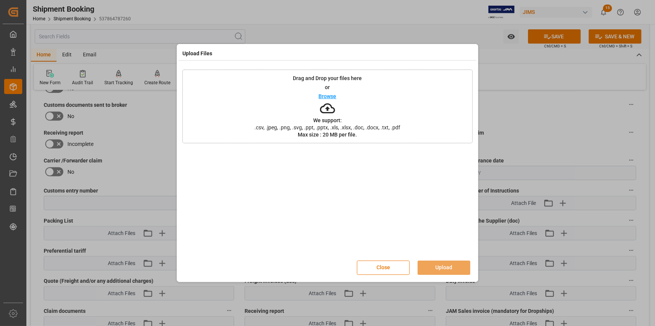
click at [331, 95] on p "Browse" at bounding box center [328, 96] width 18 height 5
click at [444, 267] on button "Upload" at bounding box center [443, 268] width 53 height 14
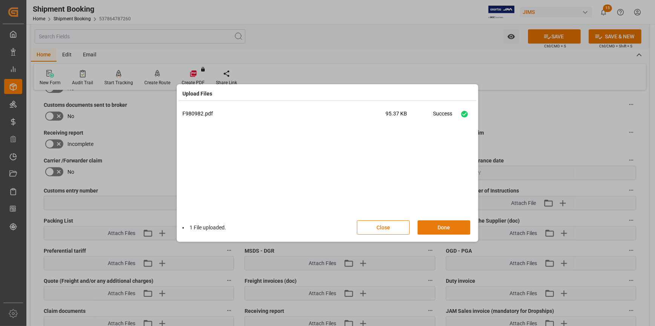
click at [444, 227] on button "Done" at bounding box center [443, 228] width 53 height 14
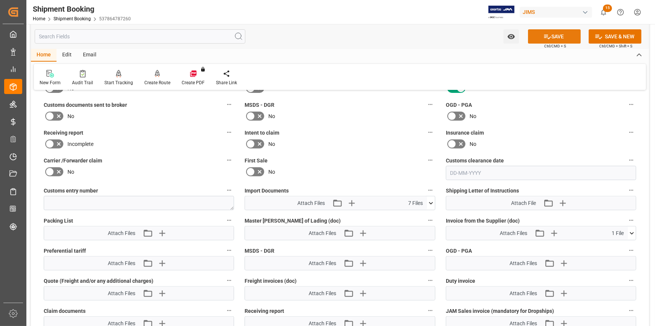
click at [555, 37] on button "SAVE" at bounding box center [554, 36] width 53 height 14
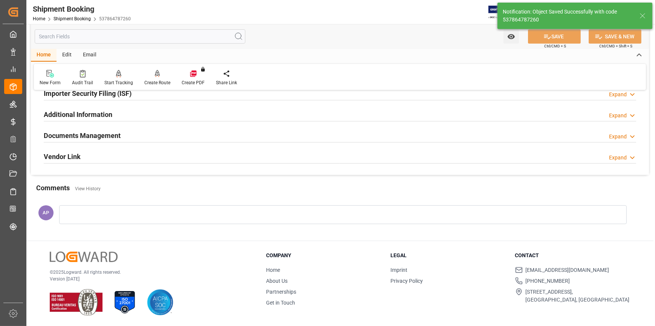
scroll to position [238, 0]
